Goal: Information Seeking & Learning: Learn about a topic

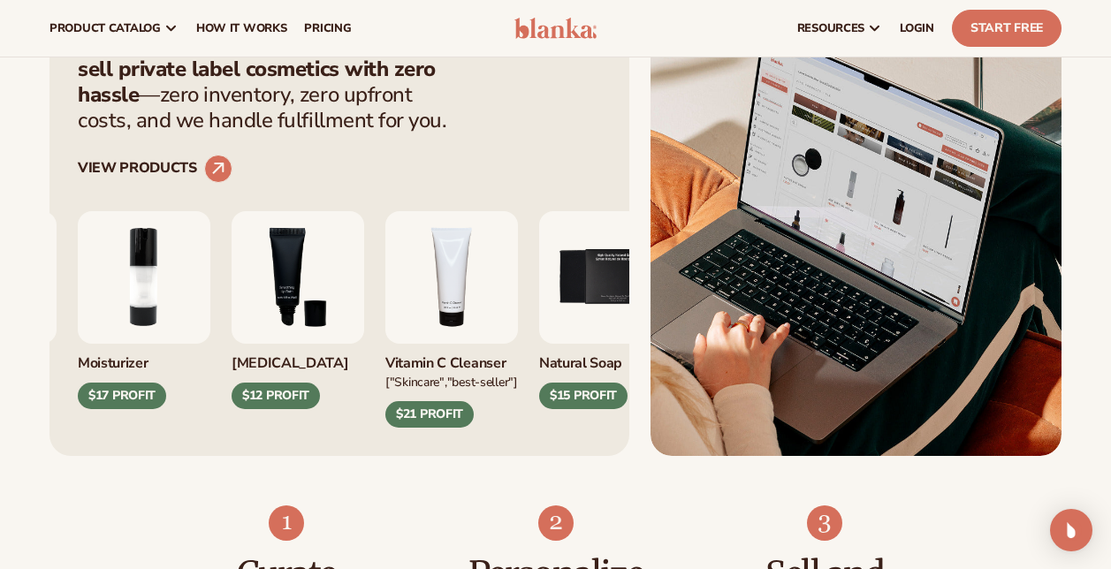
scroll to position [619, 0]
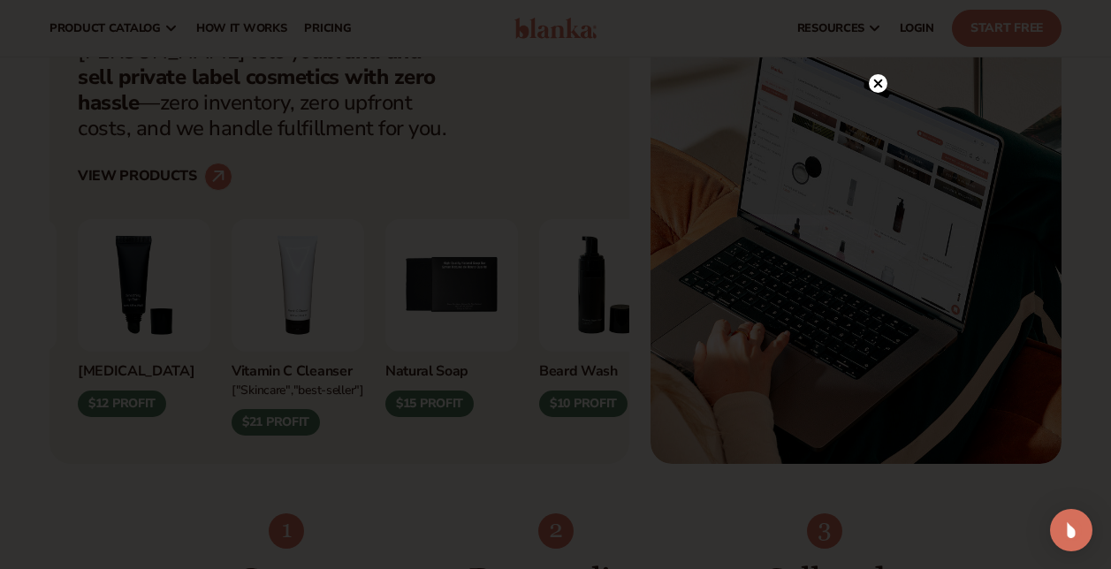
click at [879, 80] on icon at bounding box center [877, 83] width 9 height 9
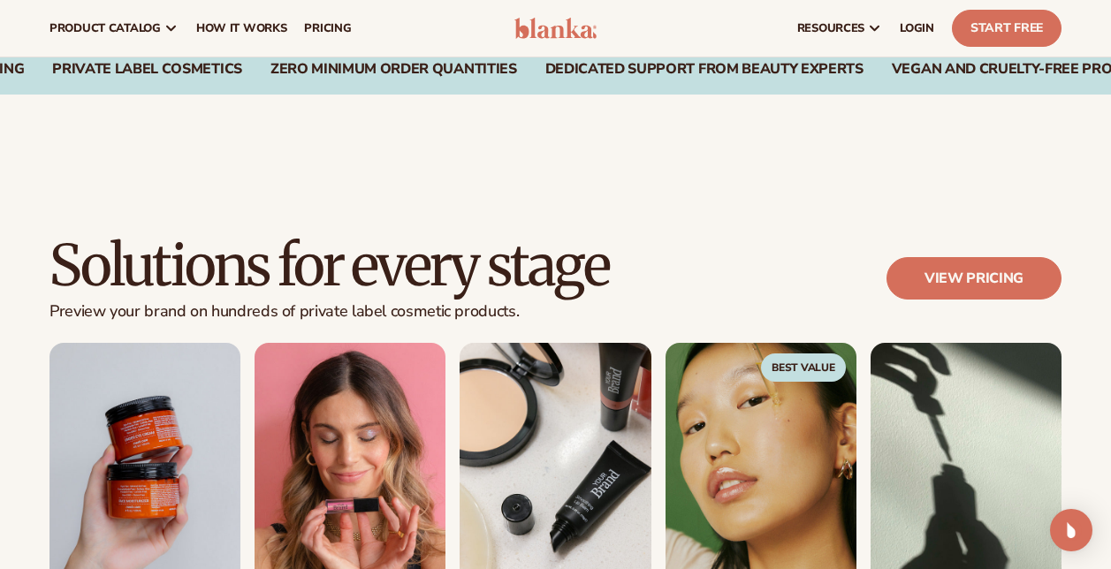
scroll to position [1326, 0]
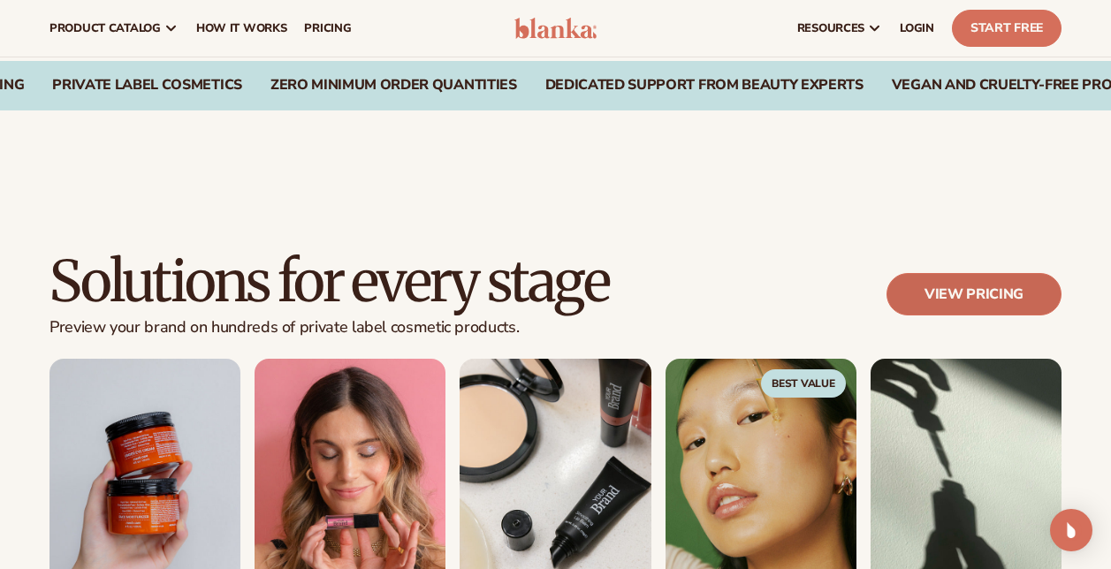
click at [948, 292] on link "View pricing" at bounding box center [973, 294] width 175 height 42
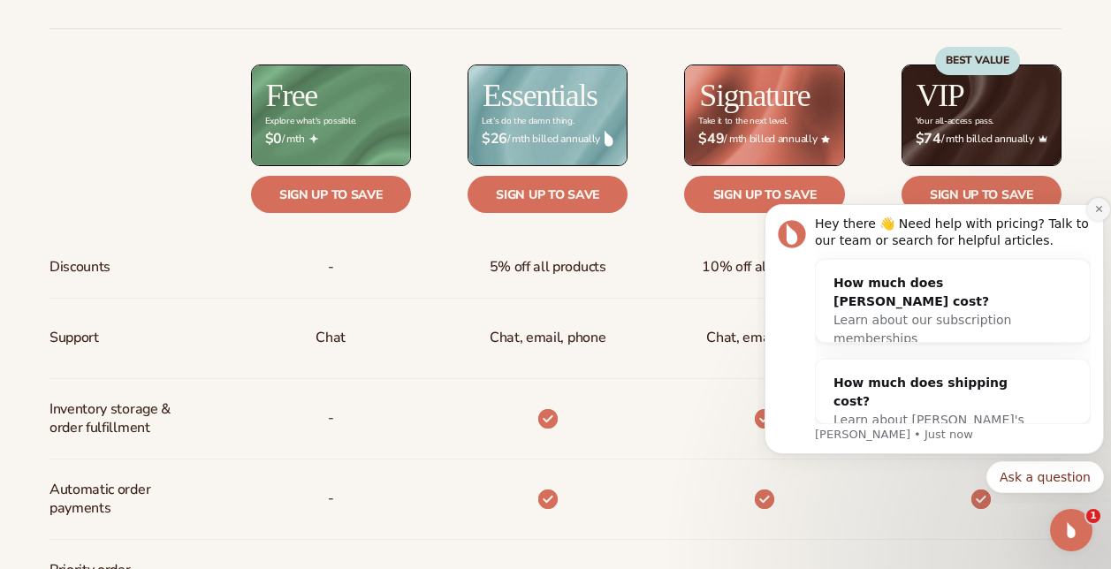
click at [1099, 209] on icon "Dismiss notification" at bounding box center [1099, 209] width 10 height 10
